Goal: Task Accomplishment & Management: Manage account settings

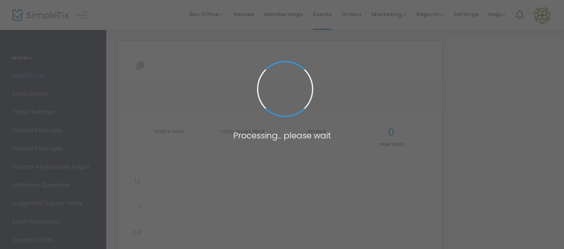
type input "[URL][DOMAIN_NAME][PERSON_NAME]"
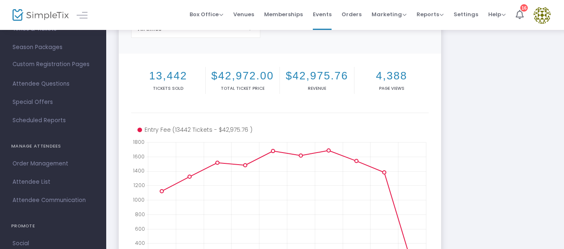
scroll to position [125, 0]
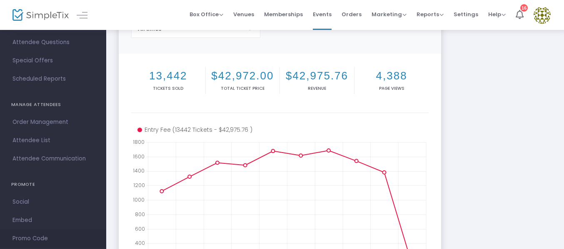
click at [36, 236] on span "Promo Code" at bounding box center [52, 239] width 81 height 11
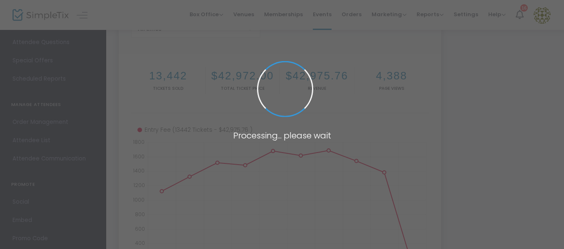
scroll to position [12, 0]
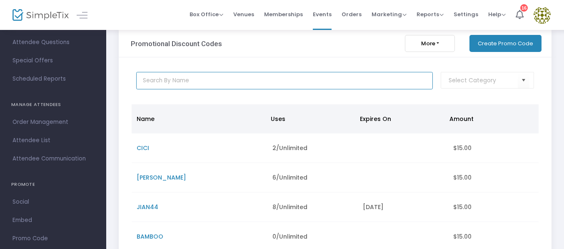
click at [178, 81] on input "text" at bounding box center [284, 80] width 296 height 17
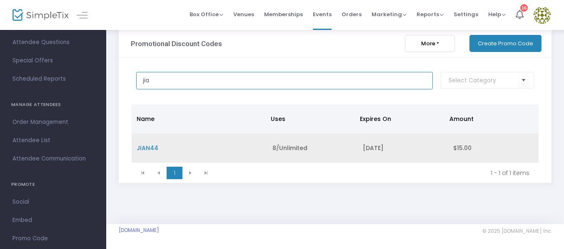
type input "jia"
click at [152, 147] on span "JIAN44" at bounding box center [148, 148] width 22 height 8
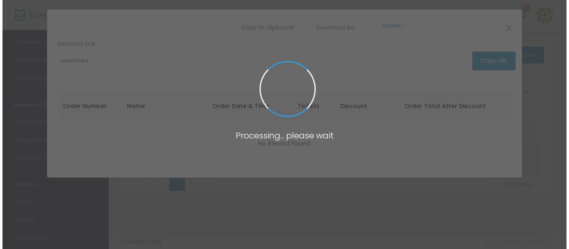
scroll to position [0, 0]
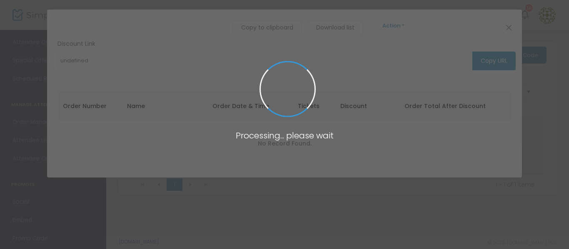
type input "[URL][DOMAIN_NAME][PERSON_NAME]"
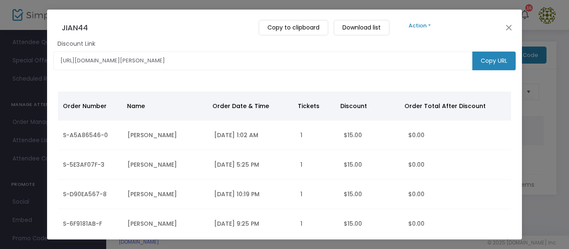
click at [430, 25] on button "Action" at bounding box center [420, 25] width 50 height 9
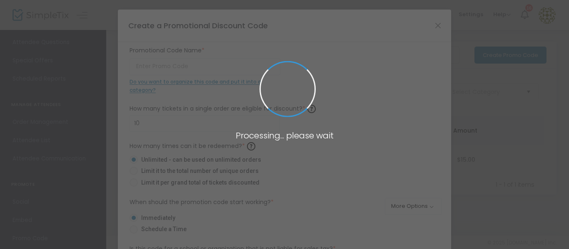
type input "JIAN44"
type input "1"
type input "$15.00"
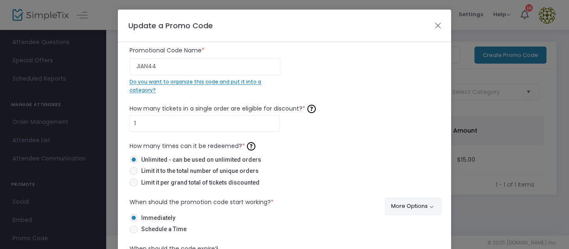
click at [426, 206] on button "More Options" at bounding box center [413, 206] width 57 height 17
click at [410, 227] on span "ON OFF" at bounding box center [413, 229] width 25 height 12
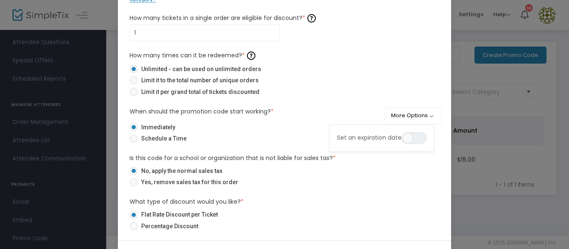
scroll to position [83, 0]
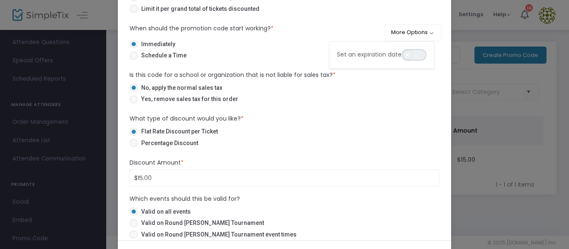
click at [417, 53] on span "ON OFF" at bounding box center [413, 55] width 25 height 12
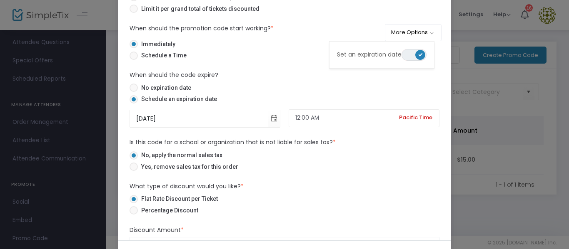
click at [413, 54] on span "ON OFF" at bounding box center [413, 55] width 25 height 12
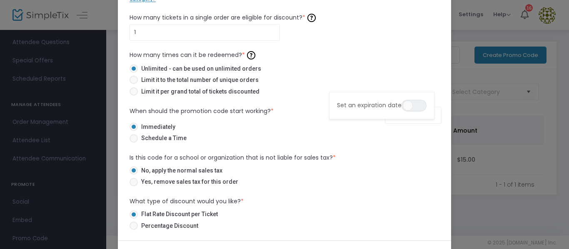
scroll to position [0, 0]
click at [426, 135] on span "ON OFF" at bounding box center [413, 138] width 25 height 12
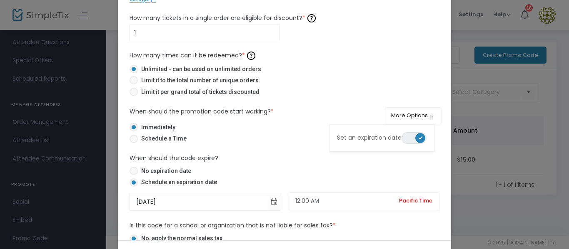
click at [142, 169] on span "No expiration date" at bounding box center [164, 171] width 53 height 9
click at [134, 175] on input "No expiration date" at bounding box center [133, 175] width 0 height 0
radio input "true"
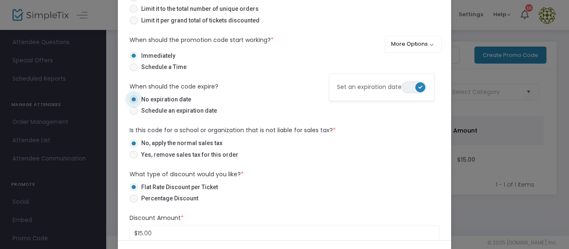
scroll to position [83, 0]
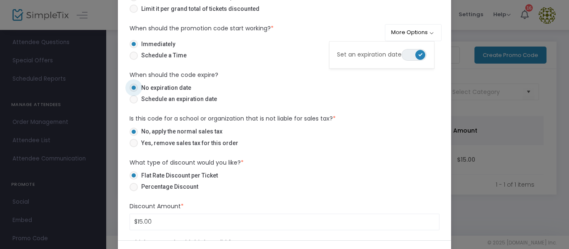
click at [411, 56] on span "ON OFF" at bounding box center [413, 55] width 25 height 12
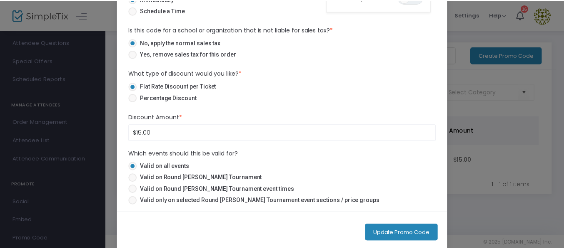
scroll to position [132, 0]
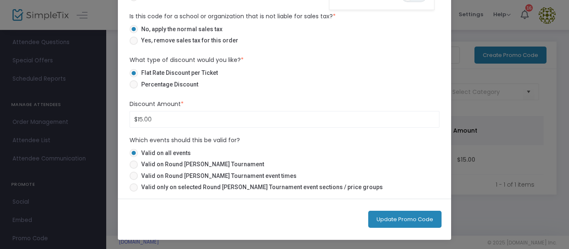
click at [418, 223] on button "Update Promo Code" at bounding box center [404, 219] width 73 height 17
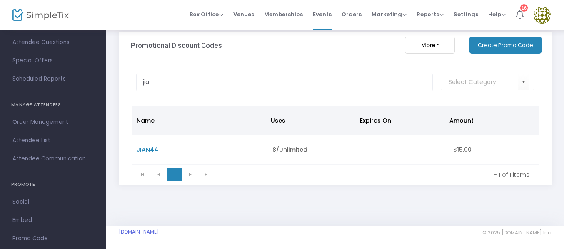
scroll to position [0, 0]
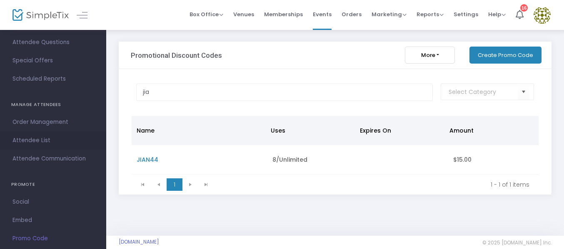
click at [34, 138] on span "Attendee List" at bounding box center [52, 140] width 81 height 11
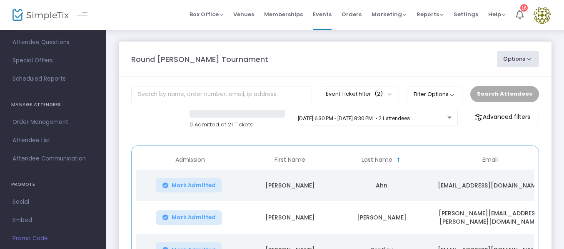
click at [286, 157] on span "First Name" at bounding box center [289, 160] width 31 height 7
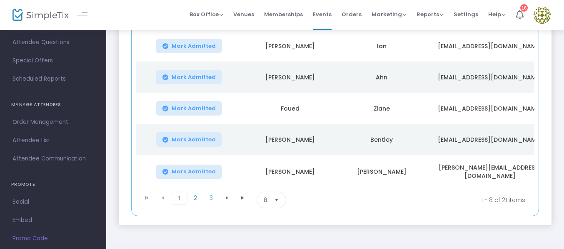
scroll to position [250, 0]
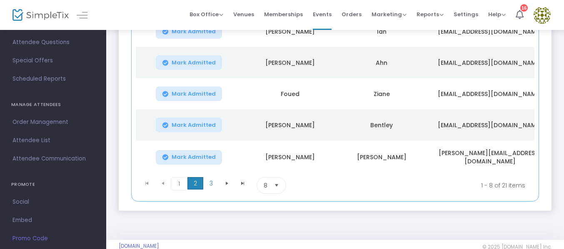
click at [194, 184] on span "2" at bounding box center [195, 183] width 16 height 12
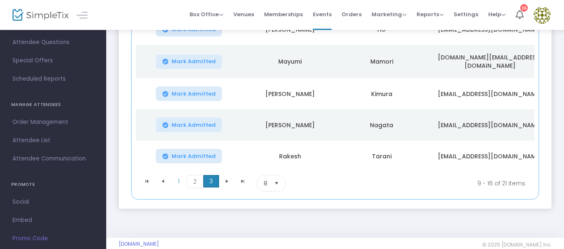
click at [208, 182] on span "3" at bounding box center [211, 181] width 16 height 12
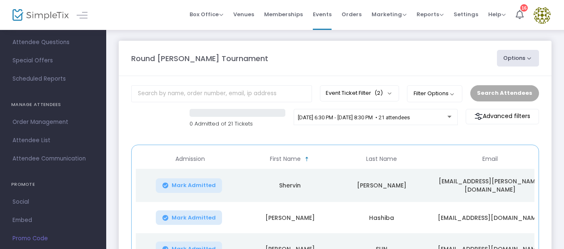
scroll to position [0, 0]
